Goal: Navigation & Orientation: Find specific page/section

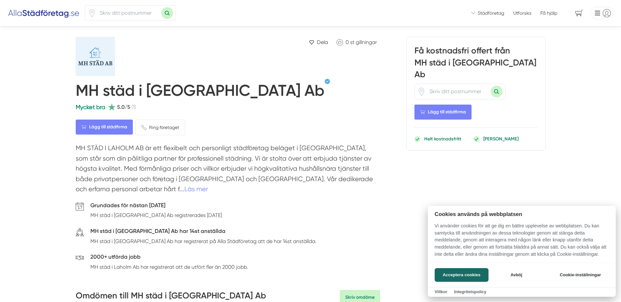
drag, startPoint x: 0, startPoint y: 0, endPoint x: 481, endPoint y: 253, distance: 543.8
click at [466, 275] on button "Acceptera cookies" at bounding box center [461, 275] width 54 height 14
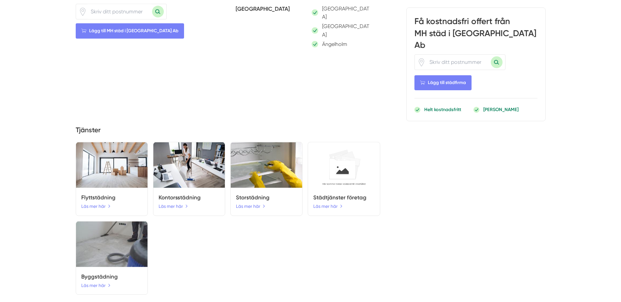
scroll to position [725, 0]
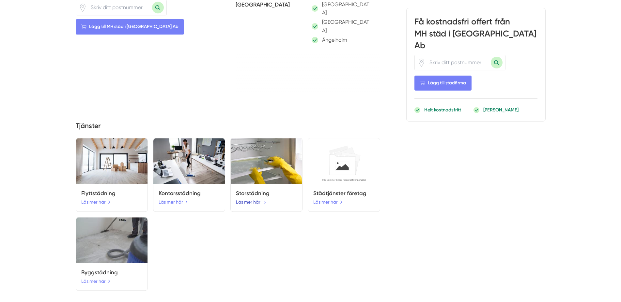
click at [250, 199] on link "Läs mer här" at bounding box center [251, 202] width 30 height 7
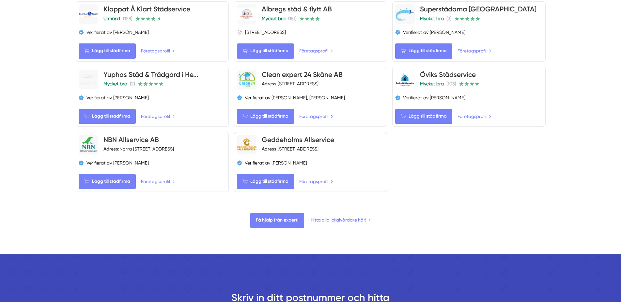
scroll to position [726, 0]
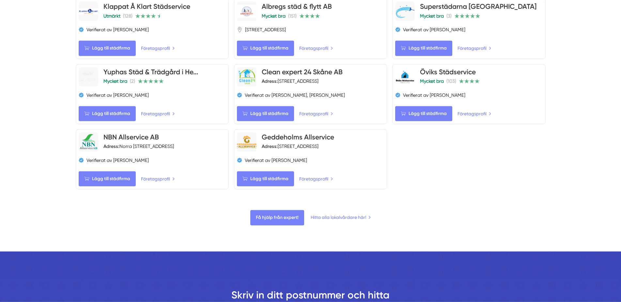
click at [342, 214] on link "Hitta alla lokalvårdare här!" at bounding box center [341, 217] width 60 height 7
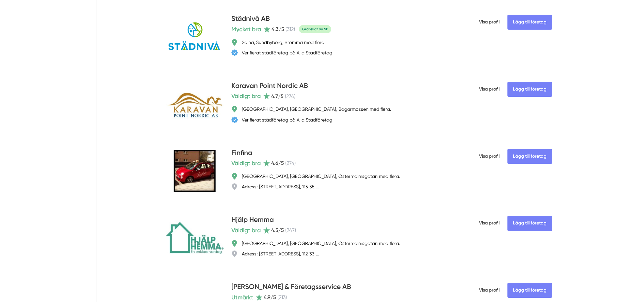
scroll to position [2013, 0]
